Goal: Task Accomplishment & Management: Manage account settings

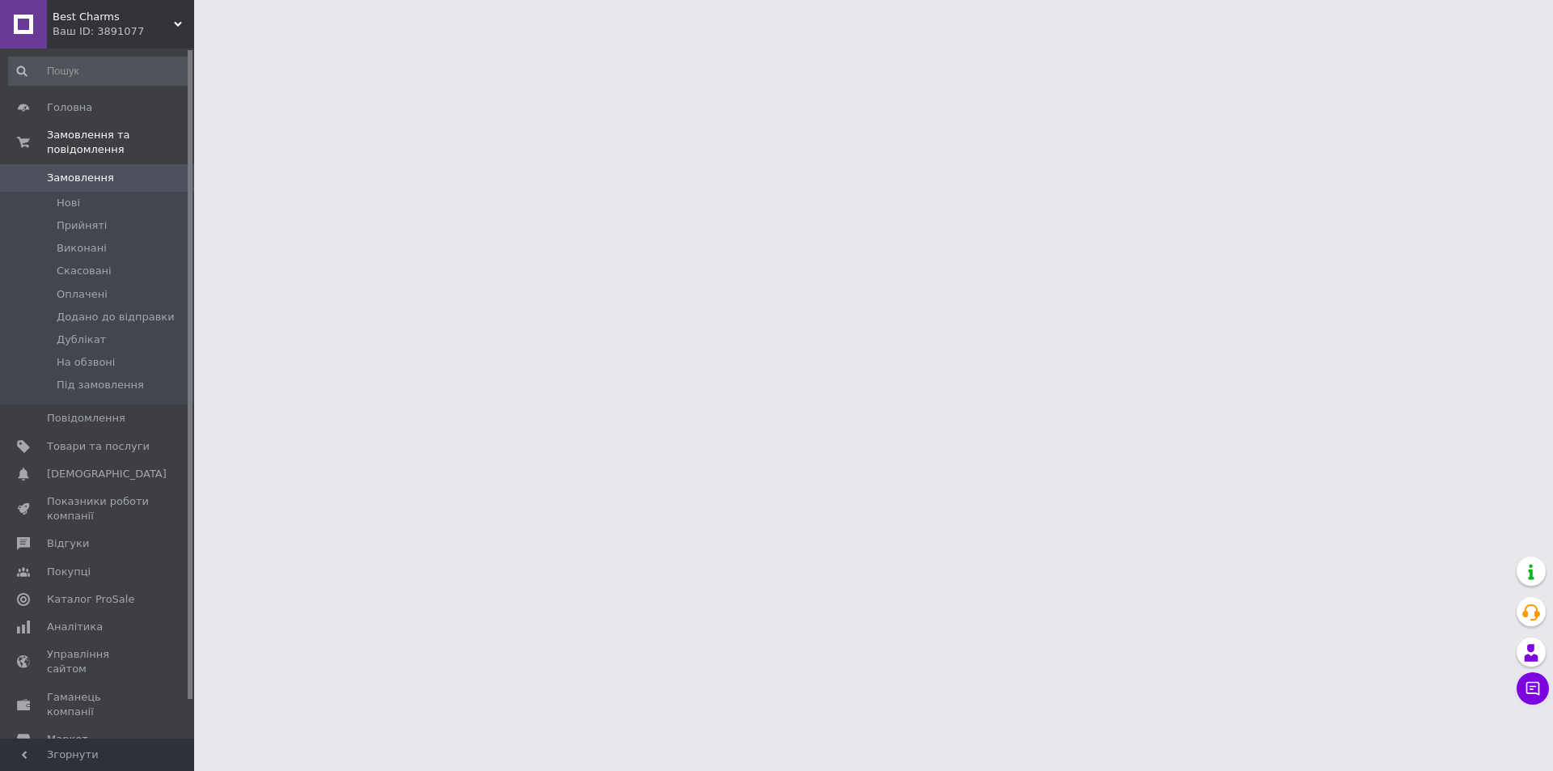
click at [118, 592] on span "Каталог ProSale" at bounding box center [90, 599] width 87 height 15
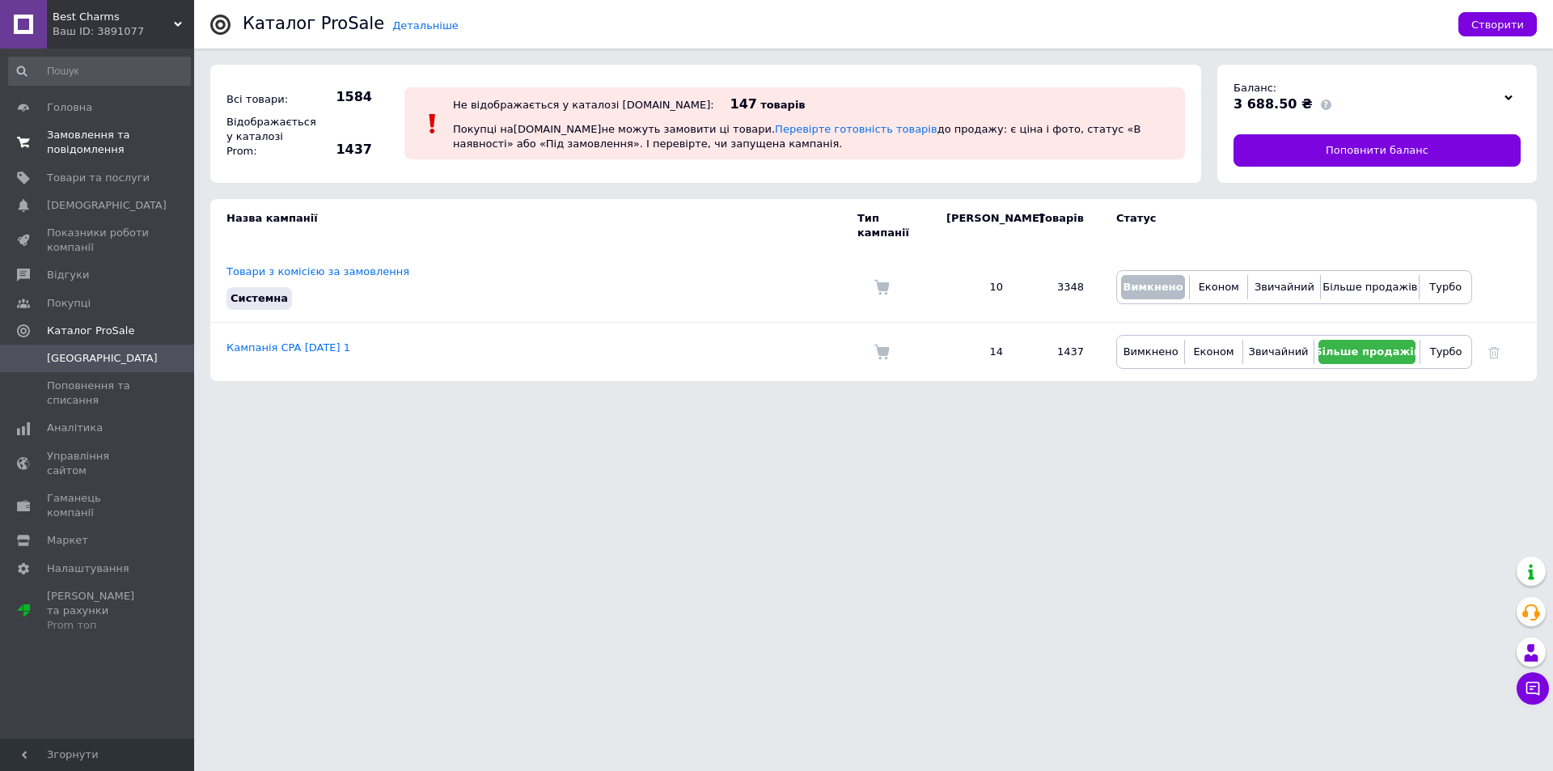
click at [108, 134] on span "Замовлення та повідомлення" at bounding box center [98, 142] width 103 height 29
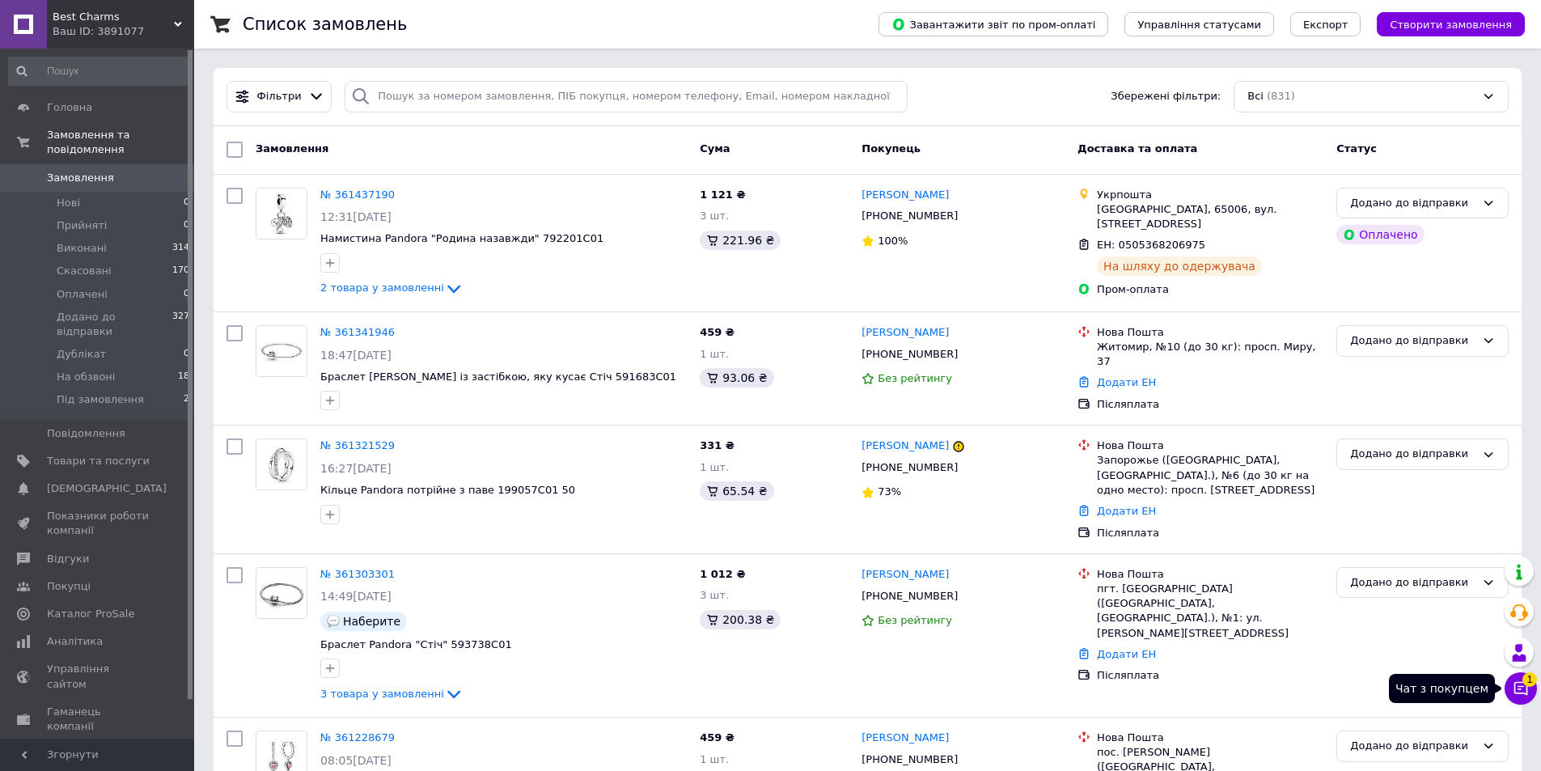
click at [1515, 683] on icon at bounding box center [1522, 689] width 14 height 14
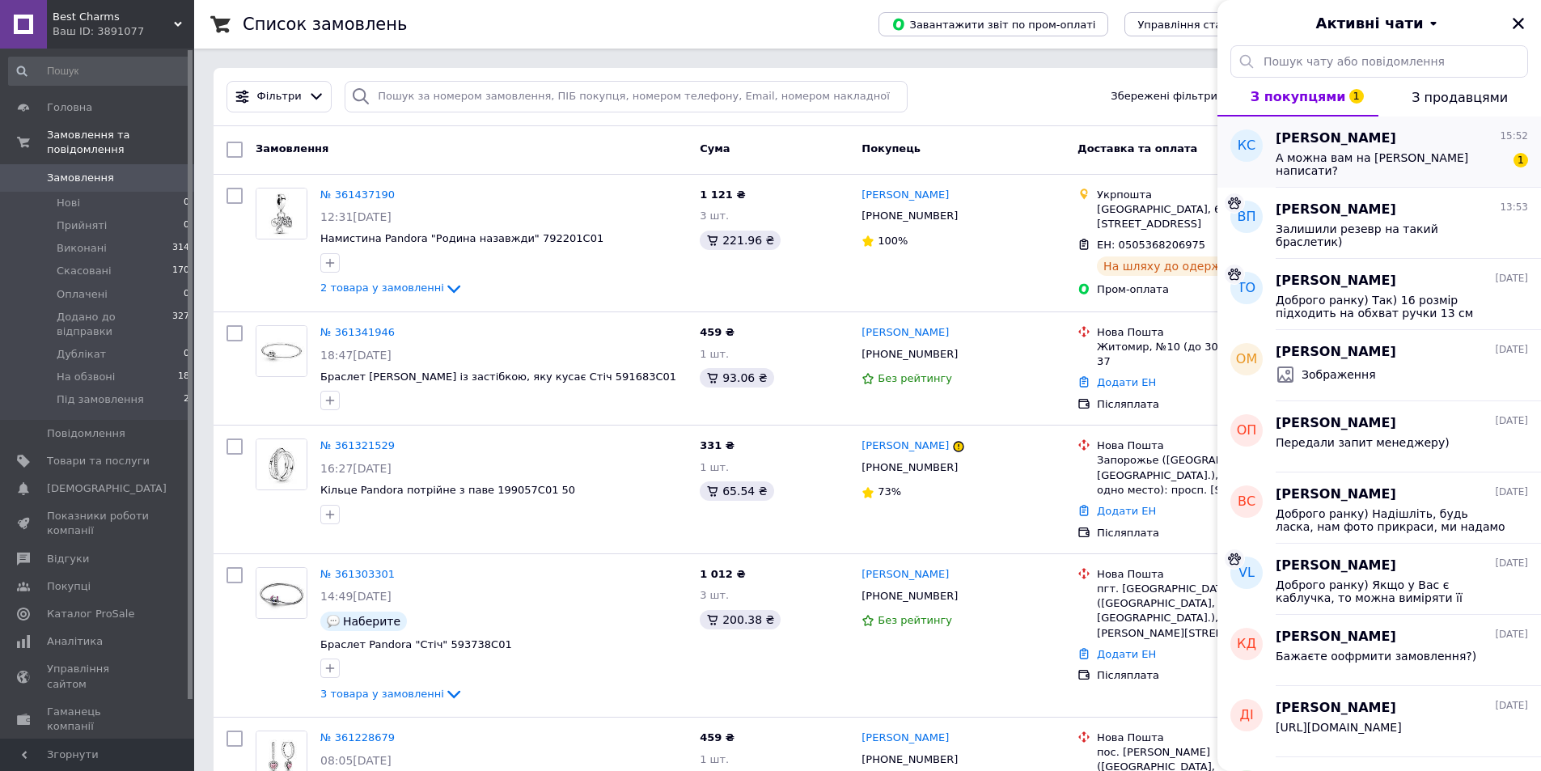
click at [1346, 154] on span "А можна вам на вайбер написати?" at bounding box center [1391, 164] width 230 height 26
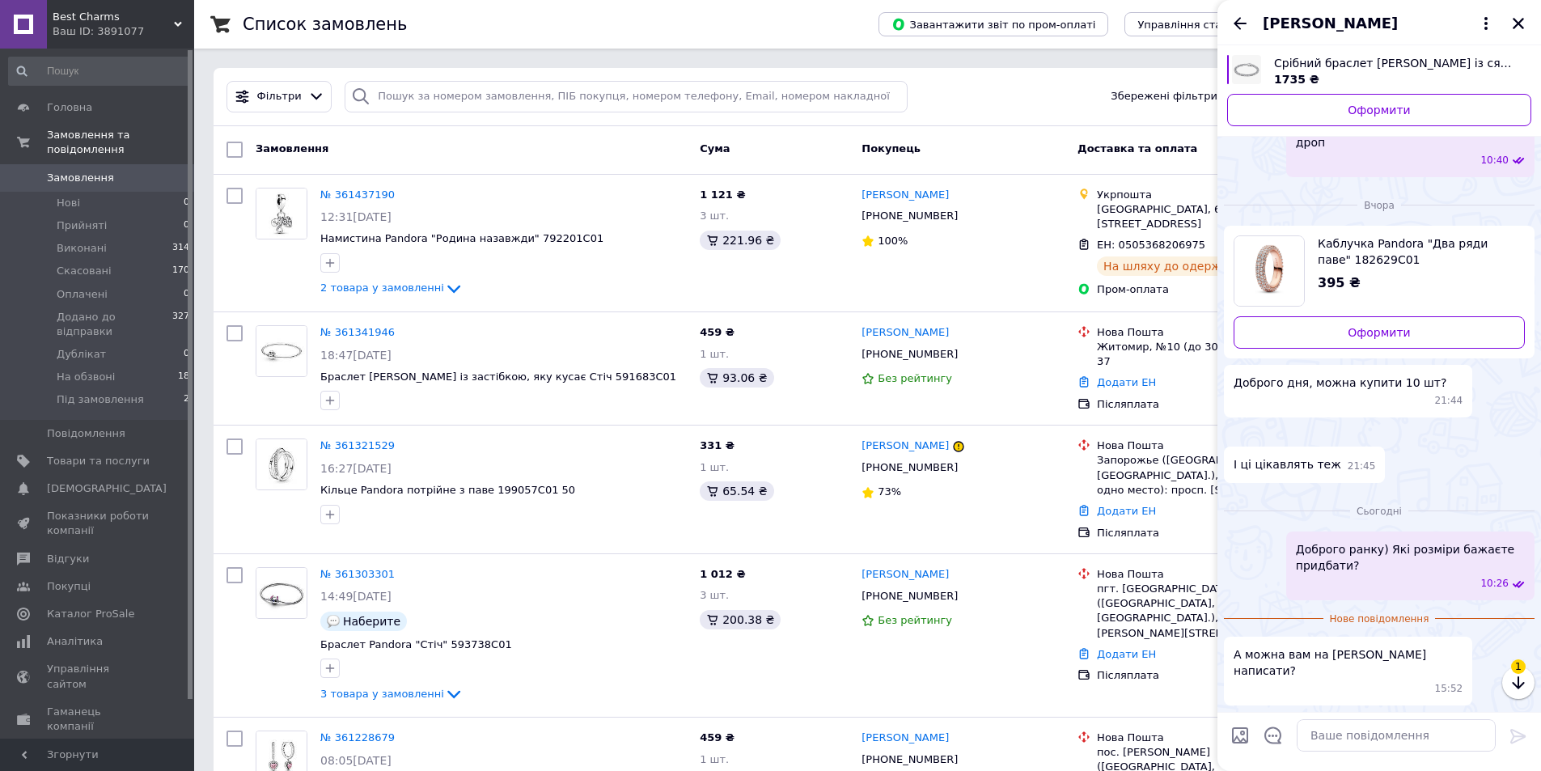
scroll to position [740, 0]
click at [1430, 744] on textarea at bounding box center [1396, 735] width 199 height 32
click at [100, 23] on span "Best Charms" at bounding box center [113, 17] width 121 height 15
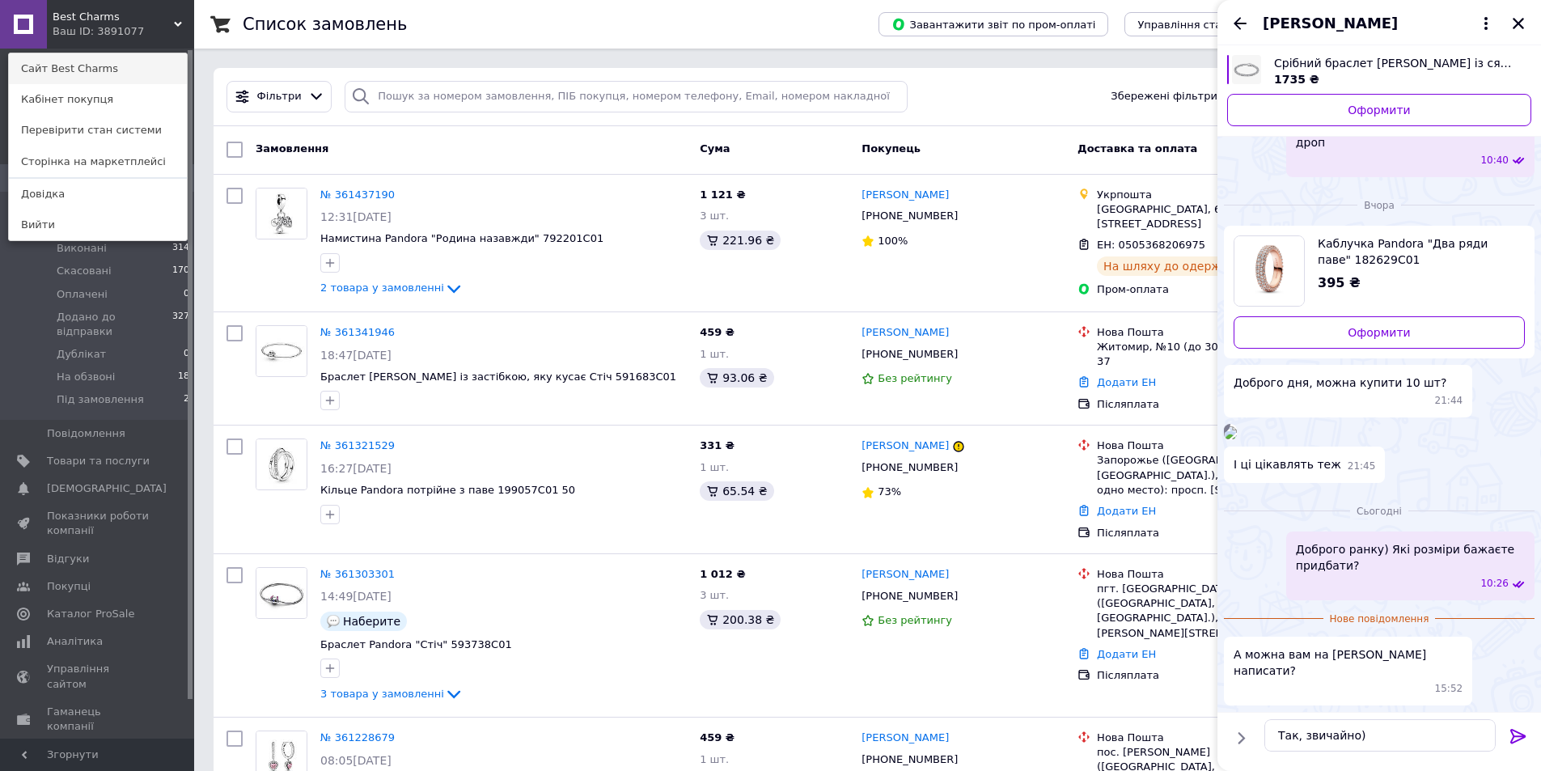
click at [99, 71] on link "Сайт Best Charms" at bounding box center [98, 68] width 178 height 31
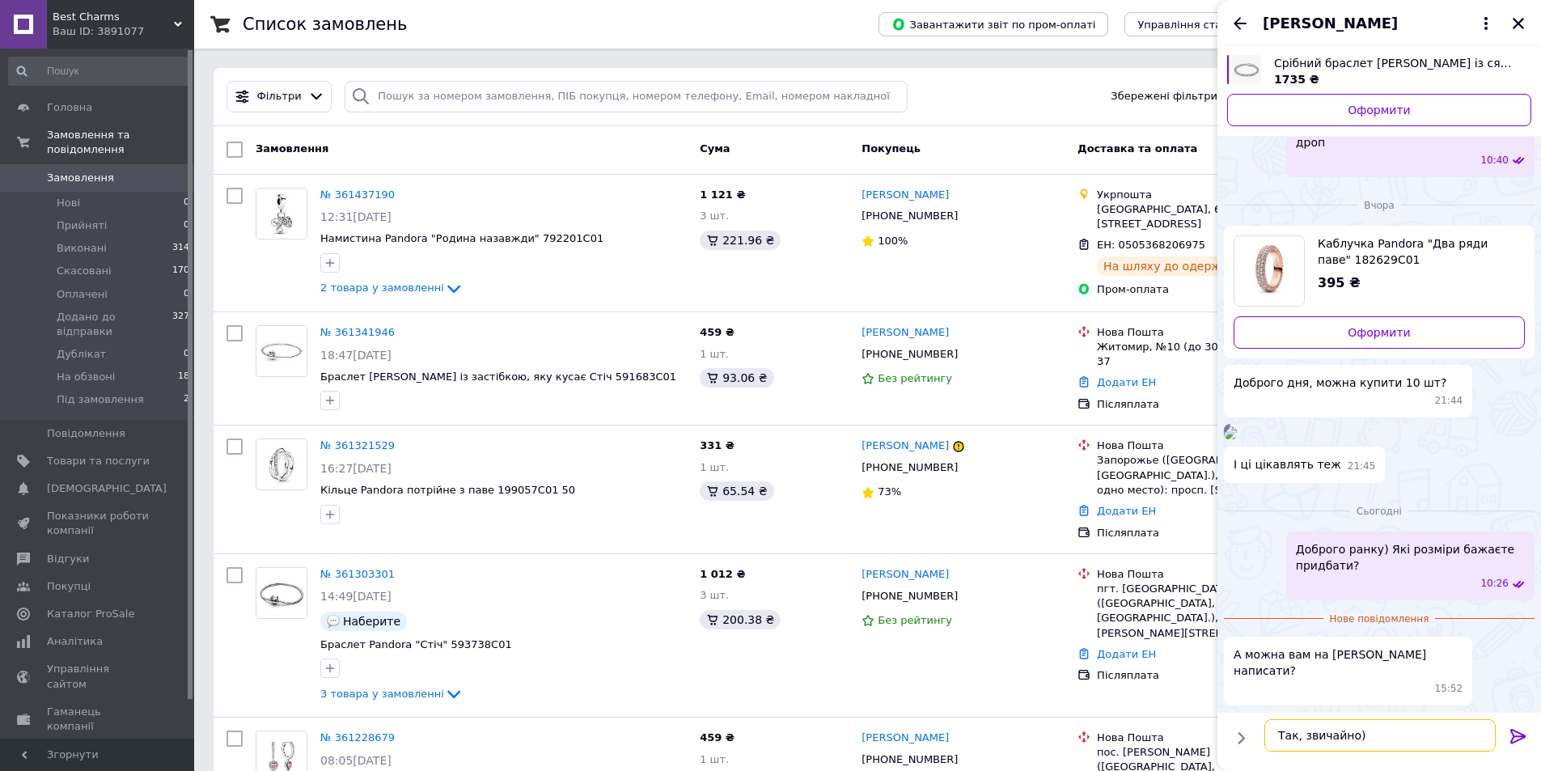
click at [1302, 741] on textarea "Так, звичайно)" at bounding box center [1380, 735] width 231 height 32
paste textarea "0668978233"
click at [1278, 744] on textarea "Так, звичайно) 0668978233" at bounding box center [1380, 735] width 231 height 32
type textarea "Так, звичайно) +380668978233"
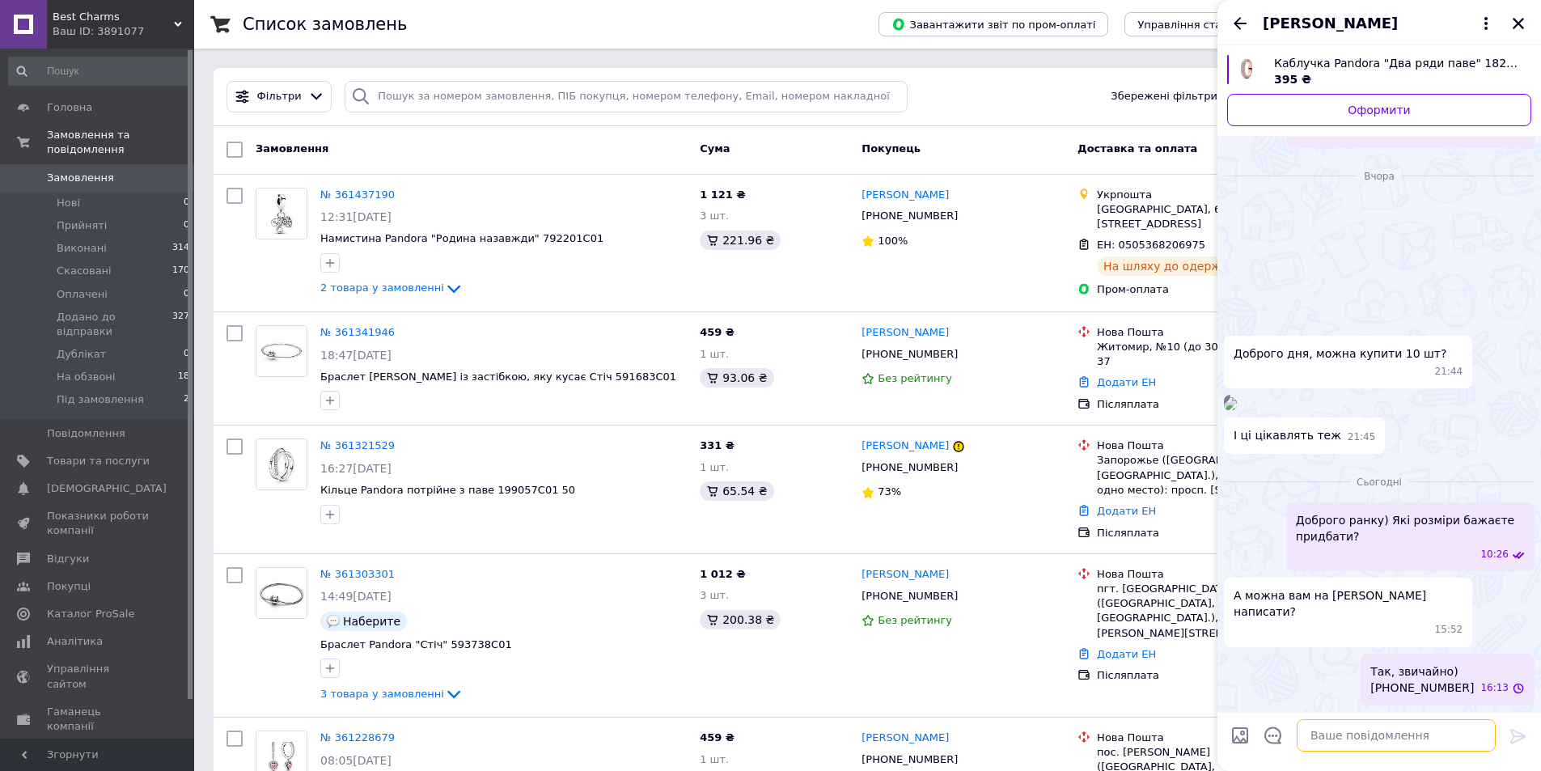
scroll to position [769, 0]
click at [1235, 19] on icon "Назад" at bounding box center [1240, 23] width 19 height 19
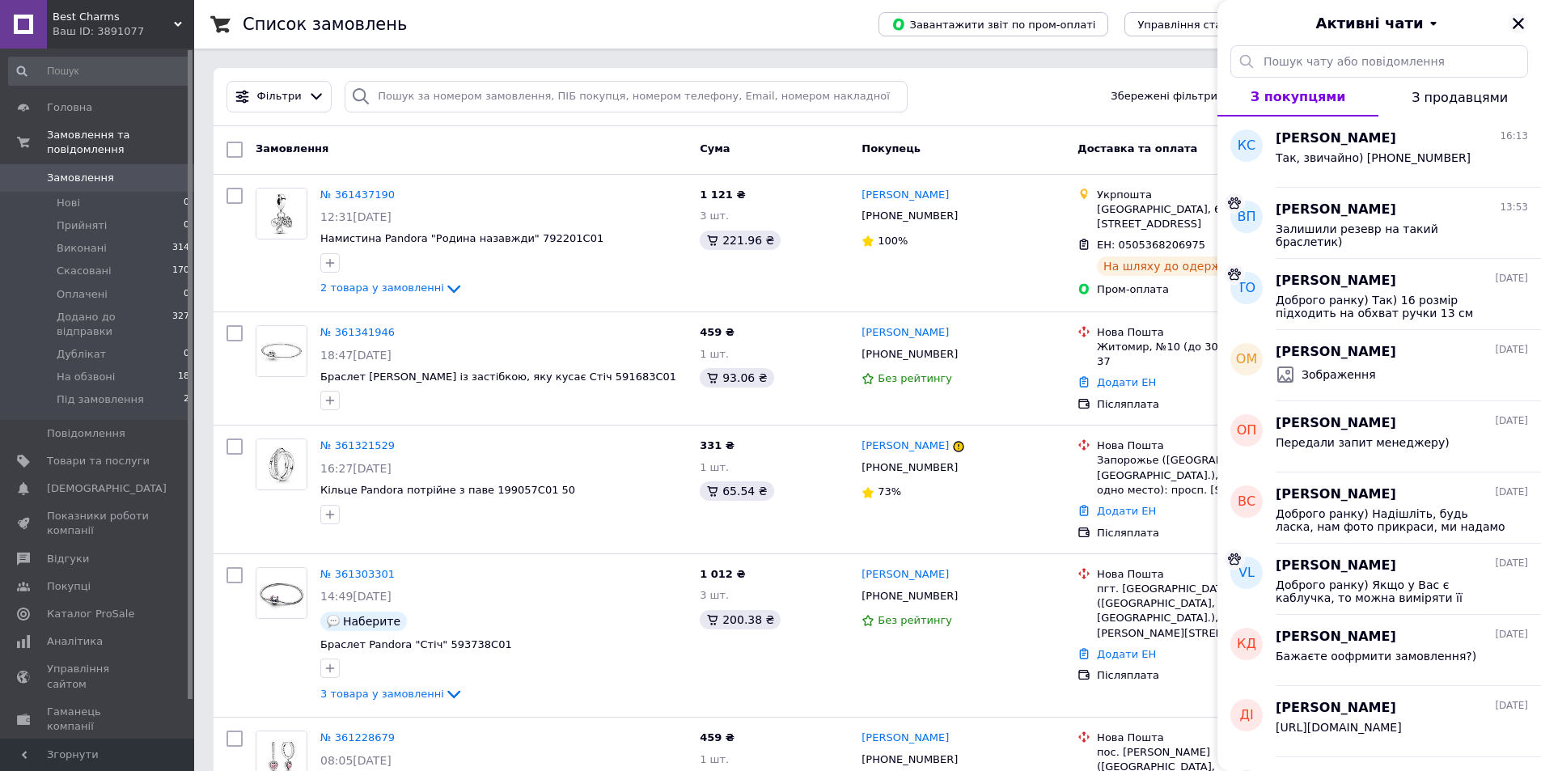
click at [1518, 20] on icon "Закрити" at bounding box center [1518, 23] width 15 height 15
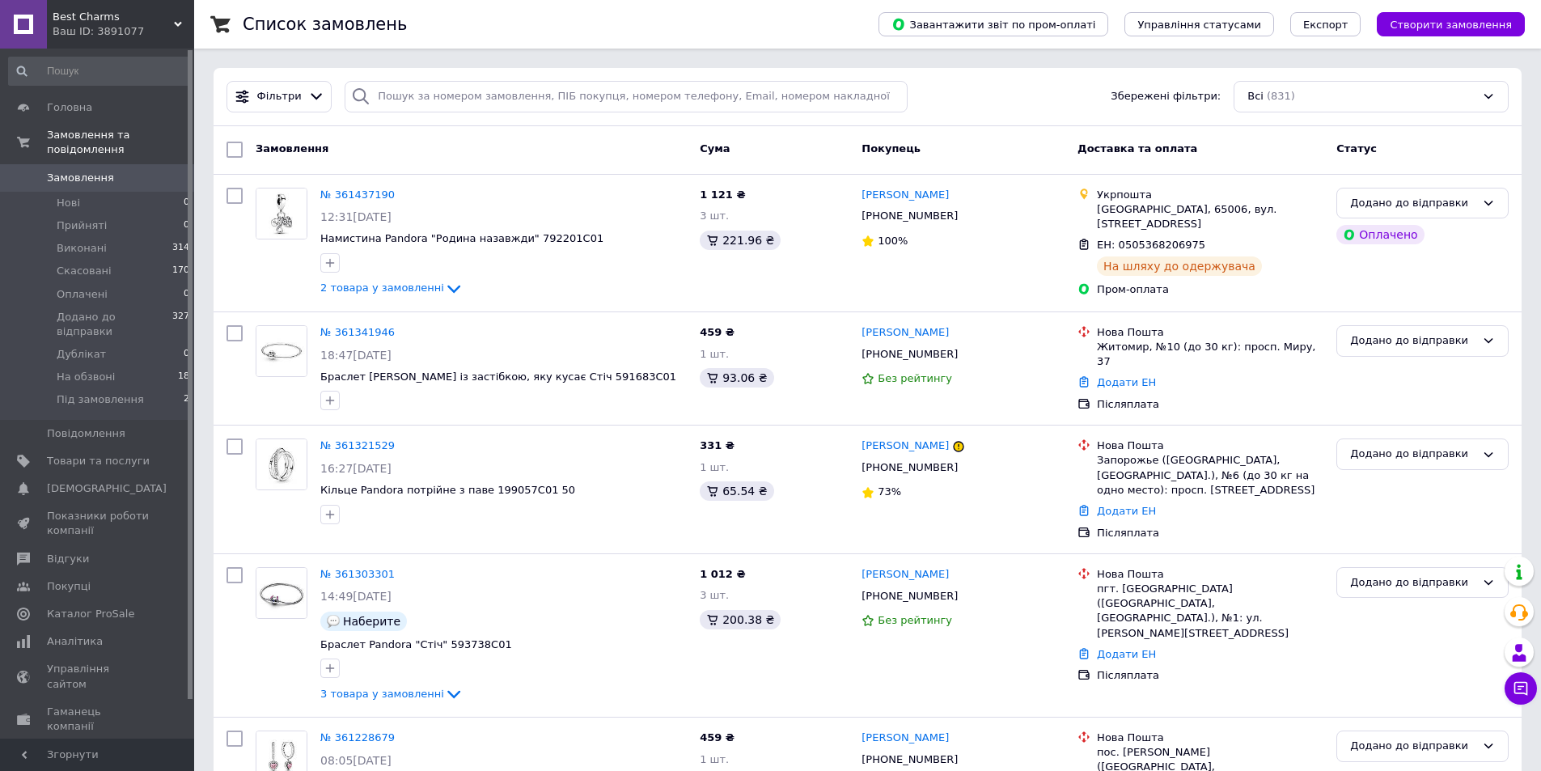
click at [151, 172] on link "Замовлення 0" at bounding box center [99, 178] width 199 height 28
